Goal: Task Accomplishment & Management: Complete application form

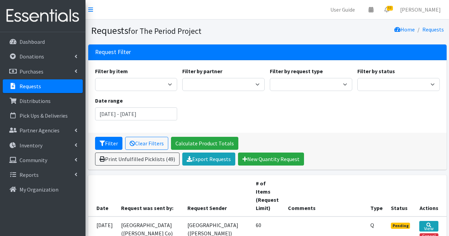
scroll to position [137, 0]
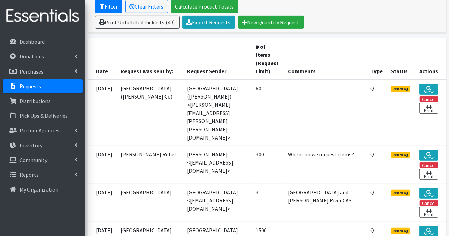
click at [35, 87] on p "Requests" at bounding box center [30, 86] width 22 height 7
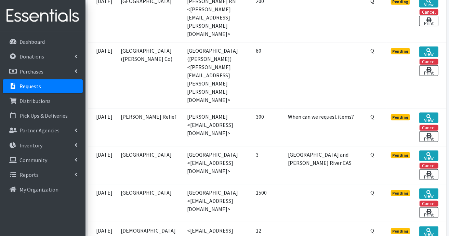
scroll to position [273, 0]
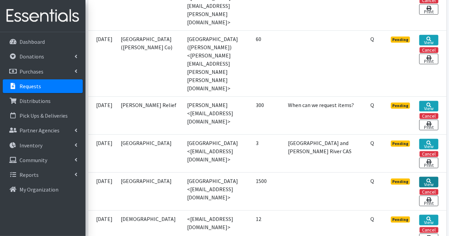
click at [425, 177] on link "View" at bounding box center [428, 182] width 19 height 11
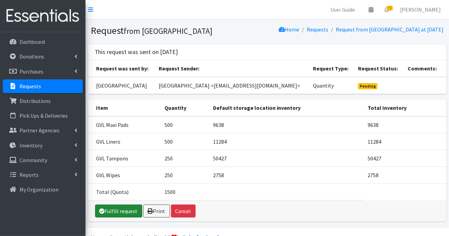
click at [120, 214] on link "Fulfill request" at bounding box center [118, 210] width 47 height 13
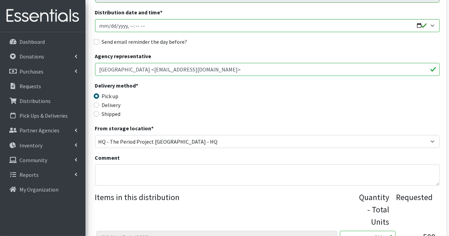
scroll to position [102, 0]
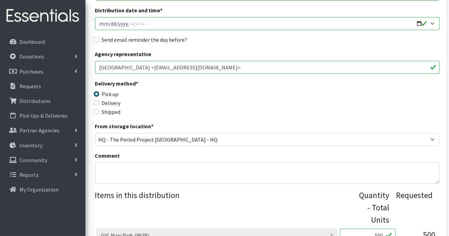
click at [106, 104] on label "Delivery" at bounding box center [111, 103] width 19 height 8
click at [99, 104] on input "Delivery" at bounding box center [96, 102] width 5 height 5
radio input "true"
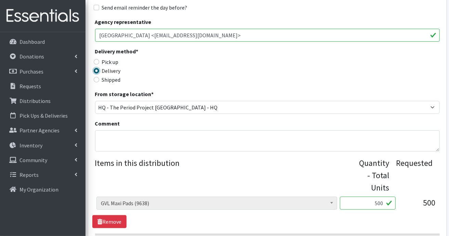
scroll to position [171, 0]
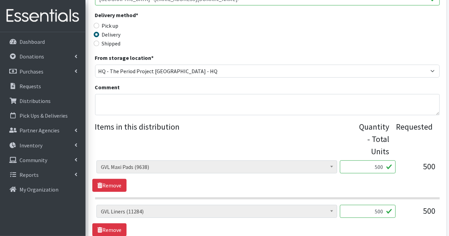
click at [384, 168] on input "500" at bounding box center [368, 166] width 56 height 13
type input "540"
click at [386, 210] on input "500" at bounding box center [368, 211] width 56 height 13
type input "5"
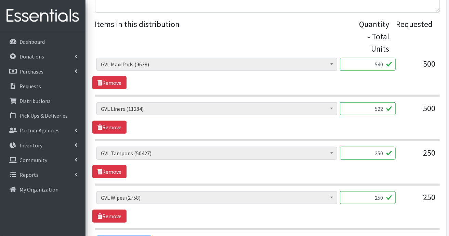
type input "522"
click at [389, 155] on input "250" at bounding box center [368, 153] width 56 height 13
click at [385, 196] on input "250" at bounding box center [368, 197] width 56 height 13
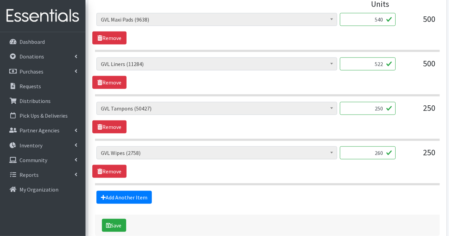
scroll to position [354, 0]
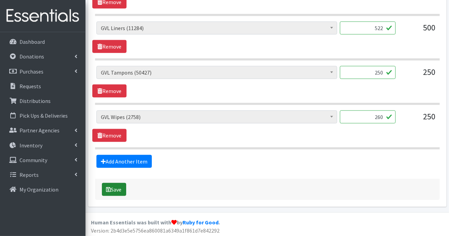
type input "260"
click at [118, 190] on button "Save" at bounding box center [114, 189] width 24 height 13
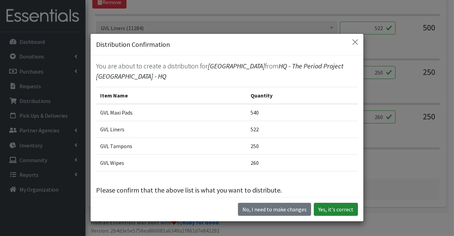
click at [340, 208] on button "Yes, it's correct" at bounding box center [336, 209] width 44 height 13
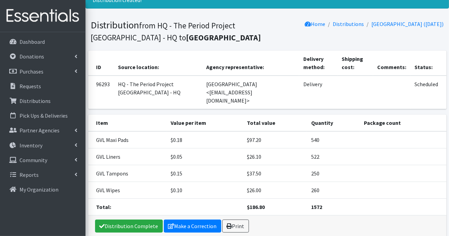
scroll to position [50, 0]
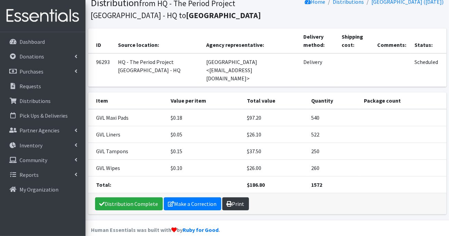
click at [236, 197] on link "Print" at bounding box center [235, 203] width 27 height 13
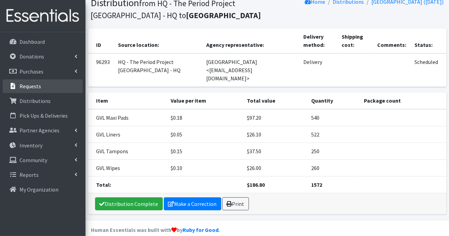
click at [37, 87] on p "Requests" at bounding box center [30, 86] width 22 height 7
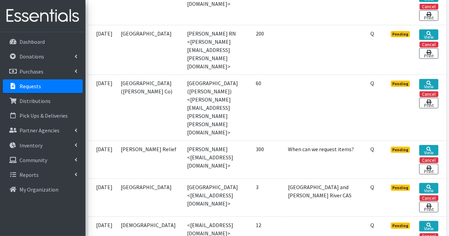
scroll to position [239, 0]
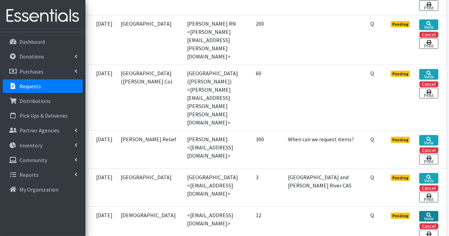
click at [427, 211] on link "View" at bounding box center [428, 216] width 19 height 11
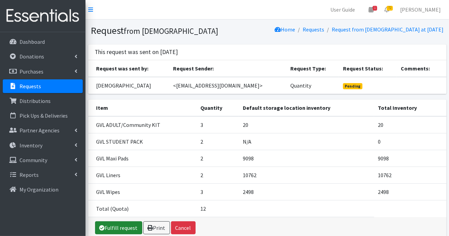
click at [127, 229] on link "Fulfill request" at bounding box center [118, 227] width 47 height 13
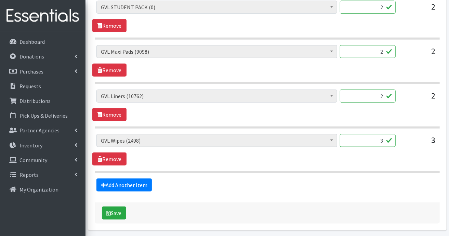
scroll to position [398, 0]
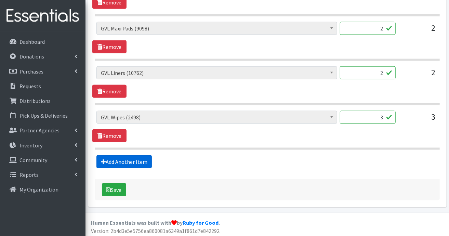
click at [130, 157] on link "Add Another Item" at bounding box center [123, 161] width 55 height 13
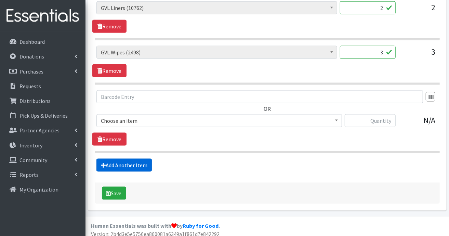
scroll to position [466, 0]
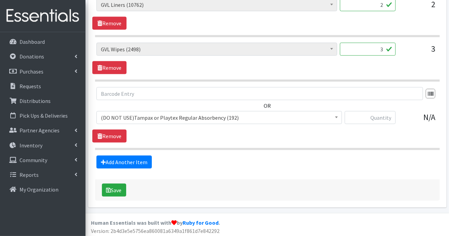
click at [338, 113] on span at bounding box center [336, 116] width 7 height 11
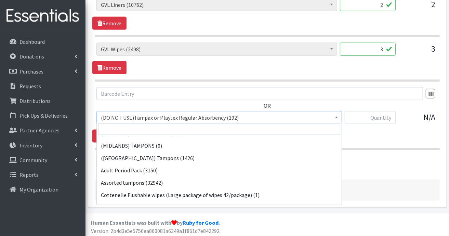
scroll to position [166, 0]
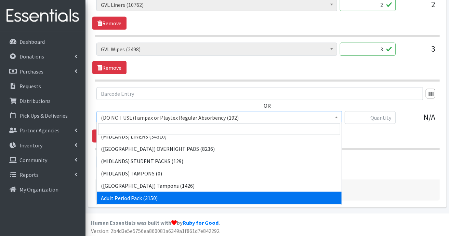
select select "7756"
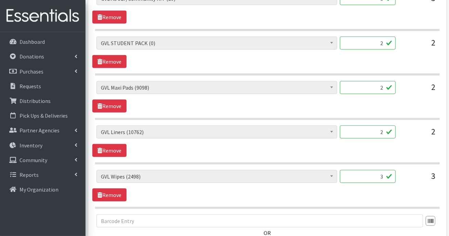
scroll to position [432, 0]
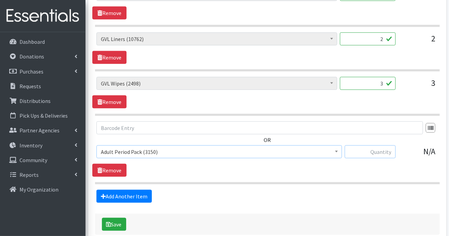
click at [366, 145] on input "text" at bounding box center [369, 151] width 51 height 13
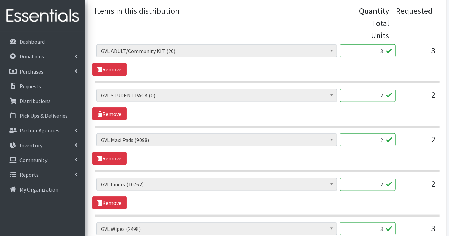
scroll to position [227, 0]
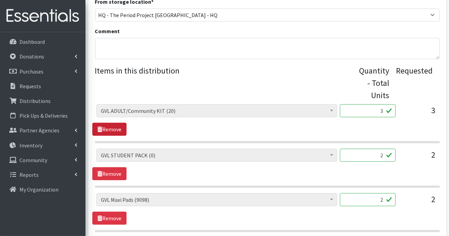
type input "60"
click at [119, 126] on link "Remove" at bounding box center [109, 129] width 34 height 13
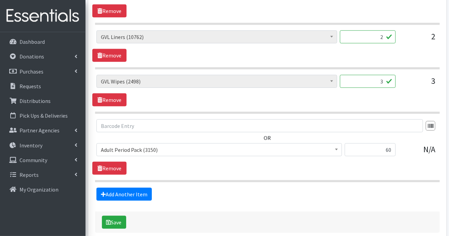
scroll to position [422, 0]
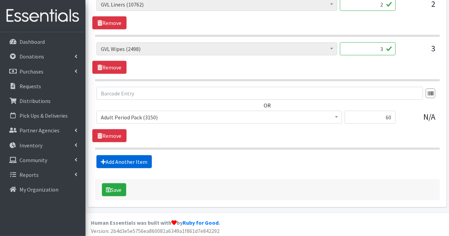
click at [133, 161] on link "Add Another Item" at bounding box center [123, 161] width 55 height 13
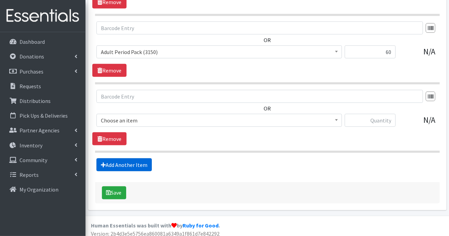
scroll to position [490, 0]
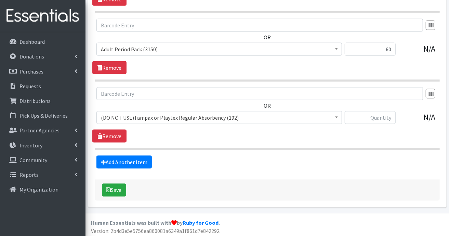
click at [338, 114] on span at bounding box center [336, 116] width 7 height 11
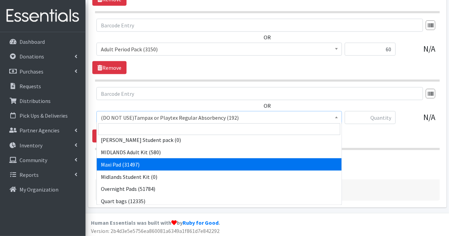
scroll to position [615, 0]
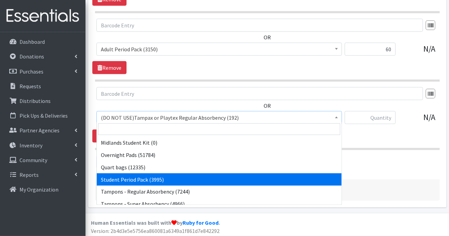
select select "7757"
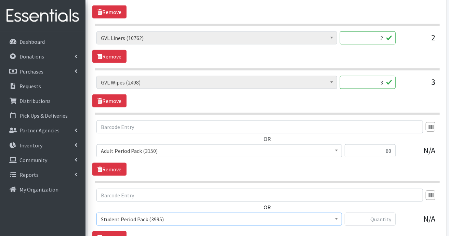
scroll to position [422, 0]
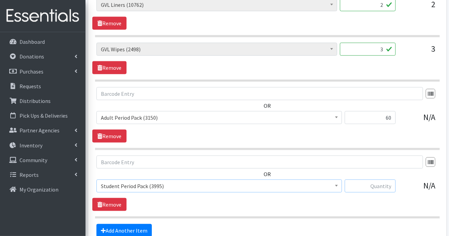
click at [389, 184] on input "text" at bounding box center [369, 185] width 51 height 13
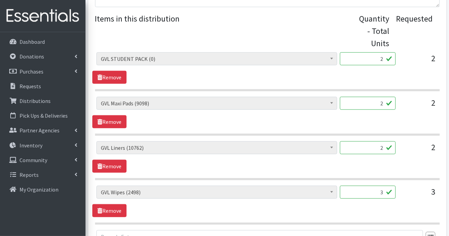
scroll to position [217, 0]
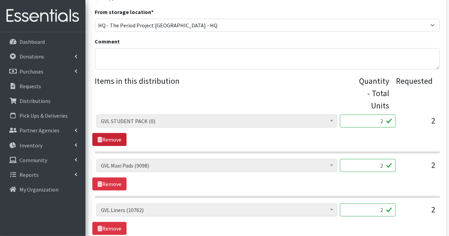
type input "50"
click at [112, 140] on link "Remove" at bounding box center [109, 139] width 34 height 13
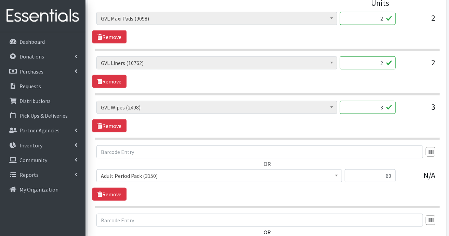
scroll to position [319, 0]
